Goal: Transaction & Acquisition: Purchase product/service

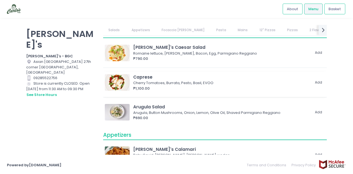
scroll to position [11, 0]
click at [254, 28] on link "12" Pizzas" at bounding box center [267, 30] width 27 height 10
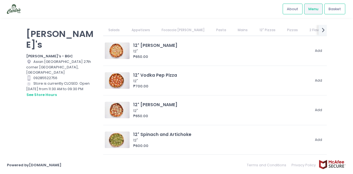
scroll to position [856, 0]
click at [144, 47] on div "12" [PERSON_NAME]" at bounding box center [221, 45] width 177 height 6
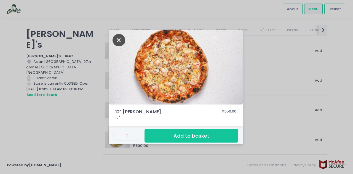
click at [119, 37] on icon "Close" at bounding box center [118, 40] width 13 height 12
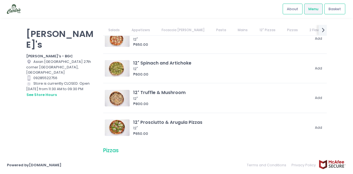
scroll to position [928, 0]
click at [142, 29] on link "Appetizers" at bounding box center [140, 30] width 29 height 10
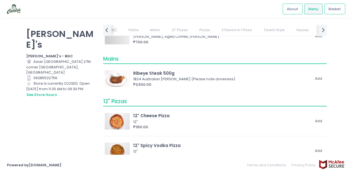
scroll to position [0, 0]
click at [211, 29] on link "Pasta" at bounding box center [221, 30] width 21 height 10
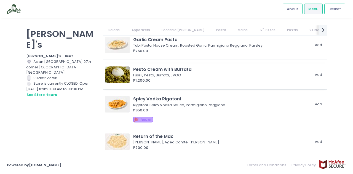
scroll to position [440, 0]
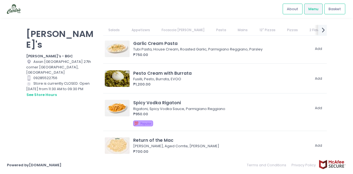
click at [322, 29] on icon "next Created with Sketch." at bounding box center [323, 30] width 8 height 8
click at [321, 29] on link "Dessert" at bounding box center [333, 30] width 24 height 10
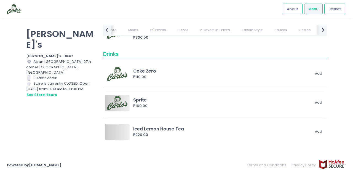
scroll to position [2962, 0]
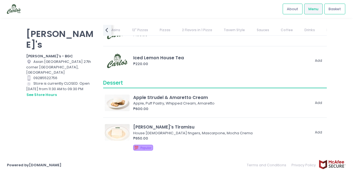
click at [299, 30] on link "Drinks" at bounding box center [309, 30] width 21 height 10
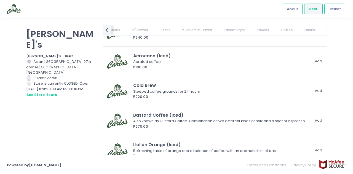
scroll to position [2718, 0]
